Goal: Task Accomplishment & Management: Manage account settings

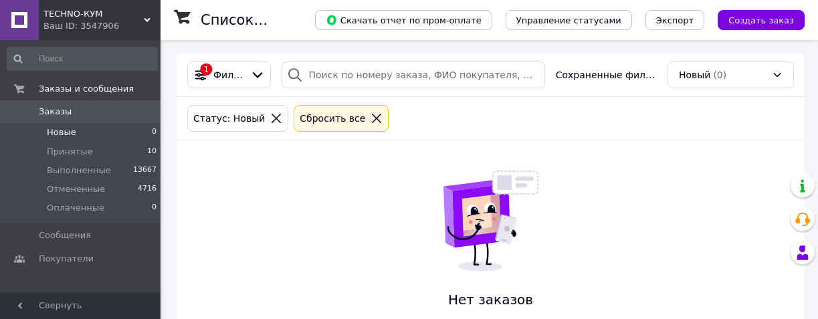
click at [579, 119] on div "Статус: Новый Сбросить все" at bounding box center [490, 118] width 612 height 32
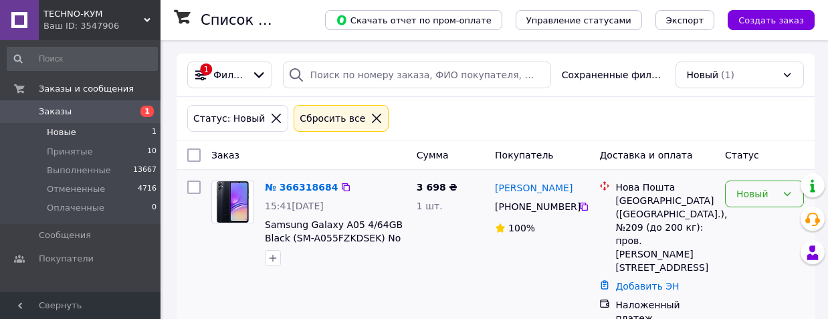
click at [740, 194] on div "Новый" at bounding box center [756, 193] width 40 height 15
click at [771, 251] on li "Выполнен" at bounding box center [764, 247] width 78 height 24
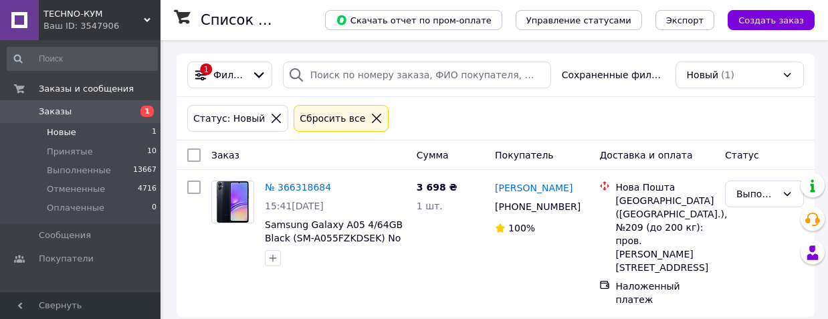
click at [653, 158] on span "Доставка и оплата" at bounding box center [645, 155] width 93 height 11
